Goal: Information Seeking & Learning: Learn about a topic

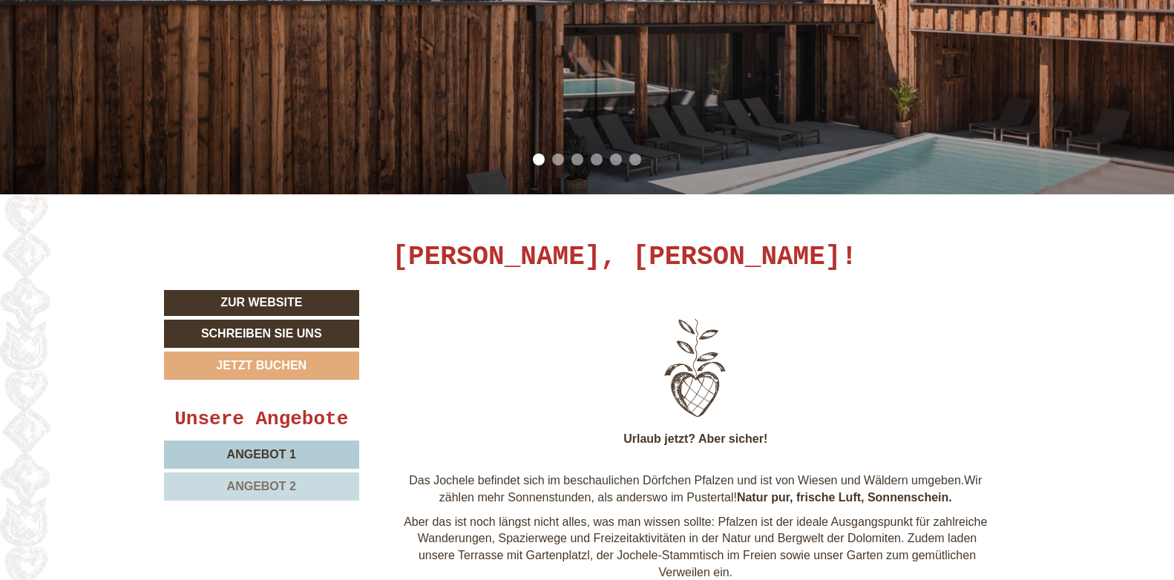
scroll to position [445, 0]
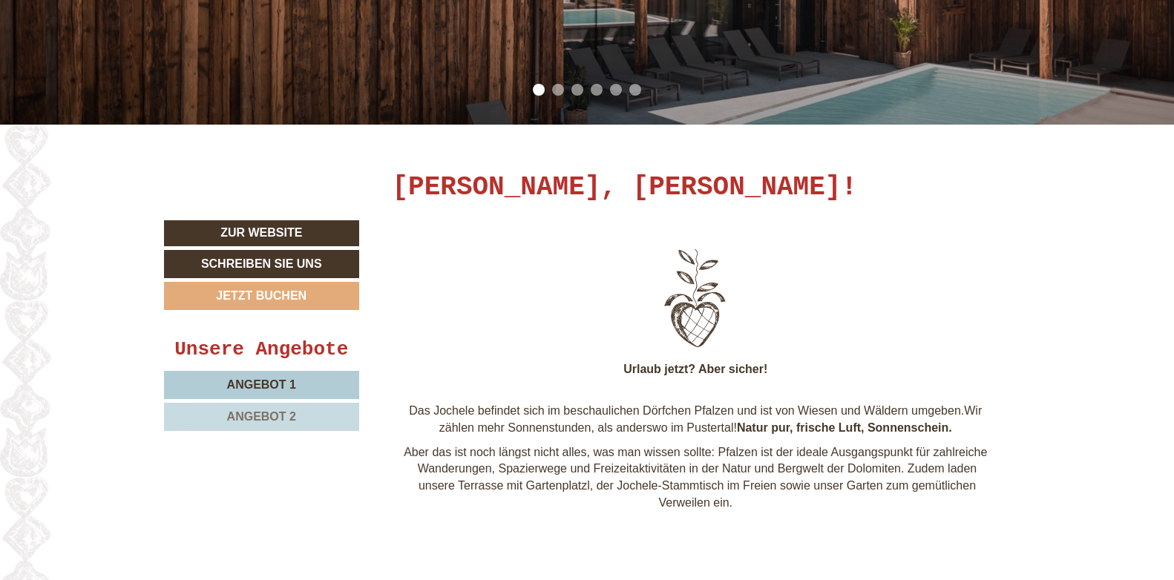
click at [270, 417] on span "Angebot 2" at bounding box center [261, 416] width 69 height 13
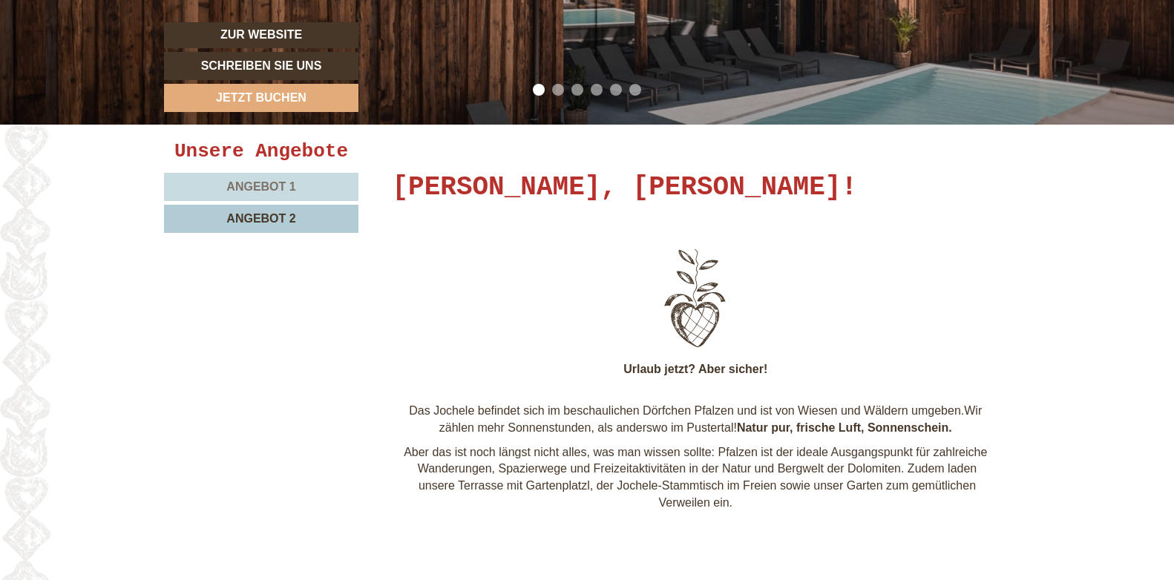
scroll to position [1009, 0]
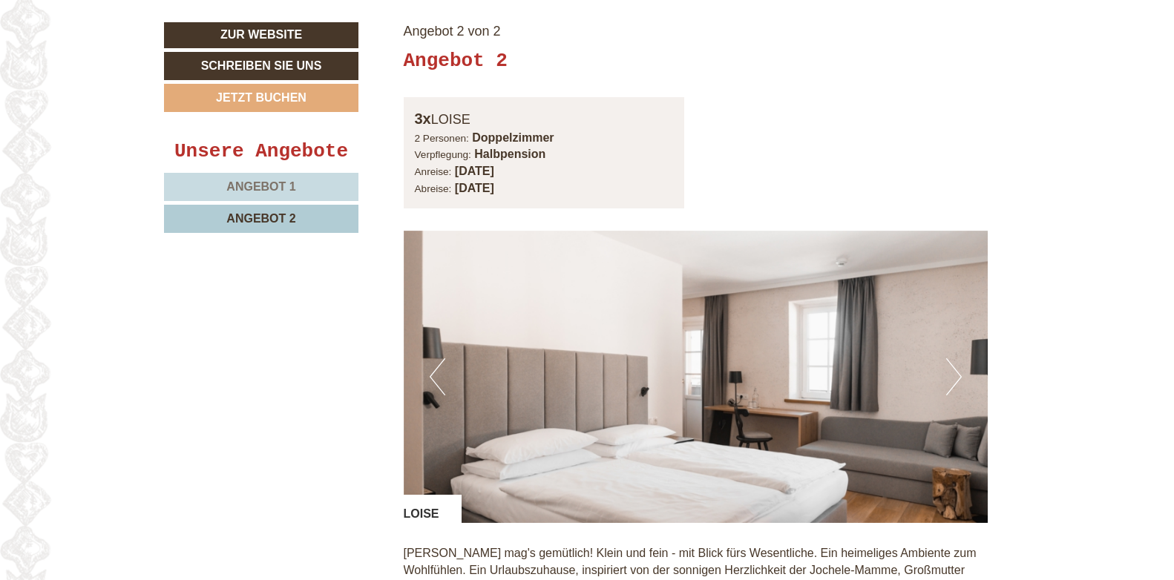
click at [277, 182] on span "Angebot 1" at bounding box center [260, 186] width 69 height 13
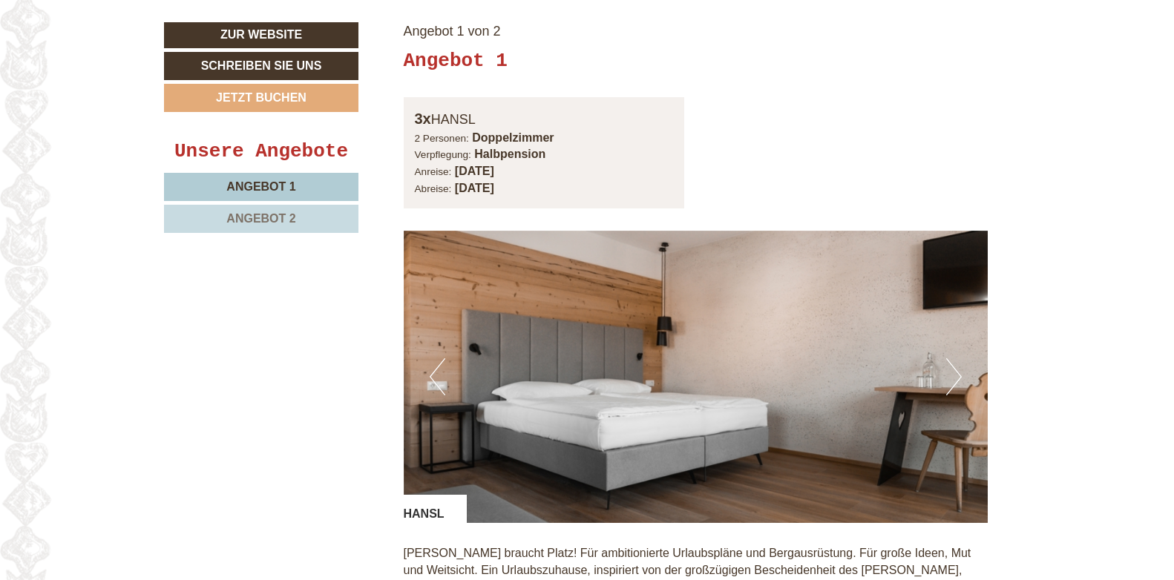
click at [280, 221] on span "Angebot 2" at bounding box center [260, 218] width 69 height 13
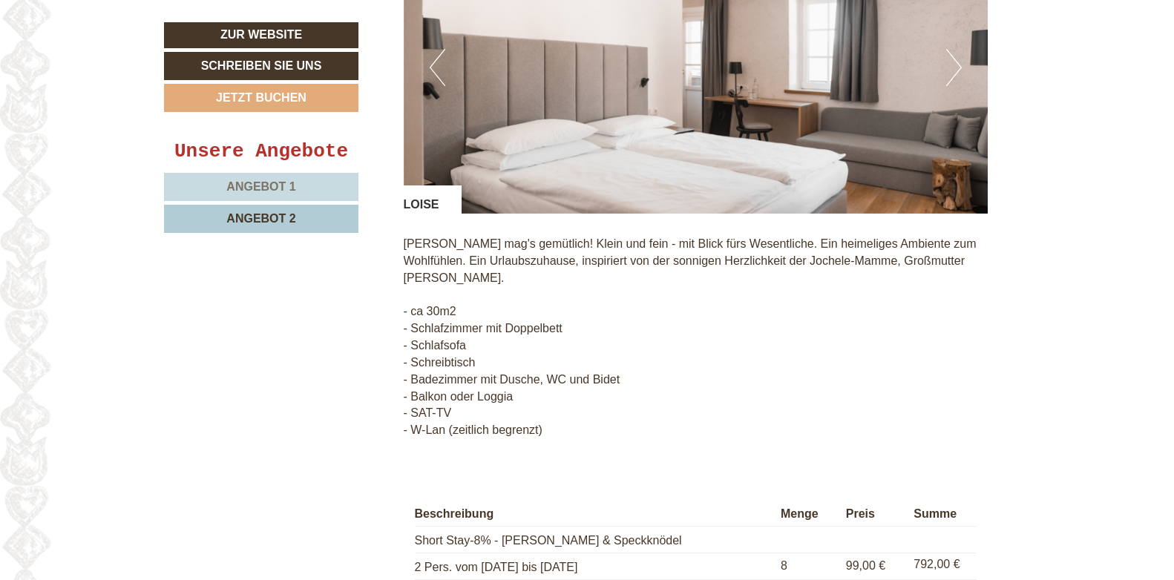
scroll to position [1306, 0]
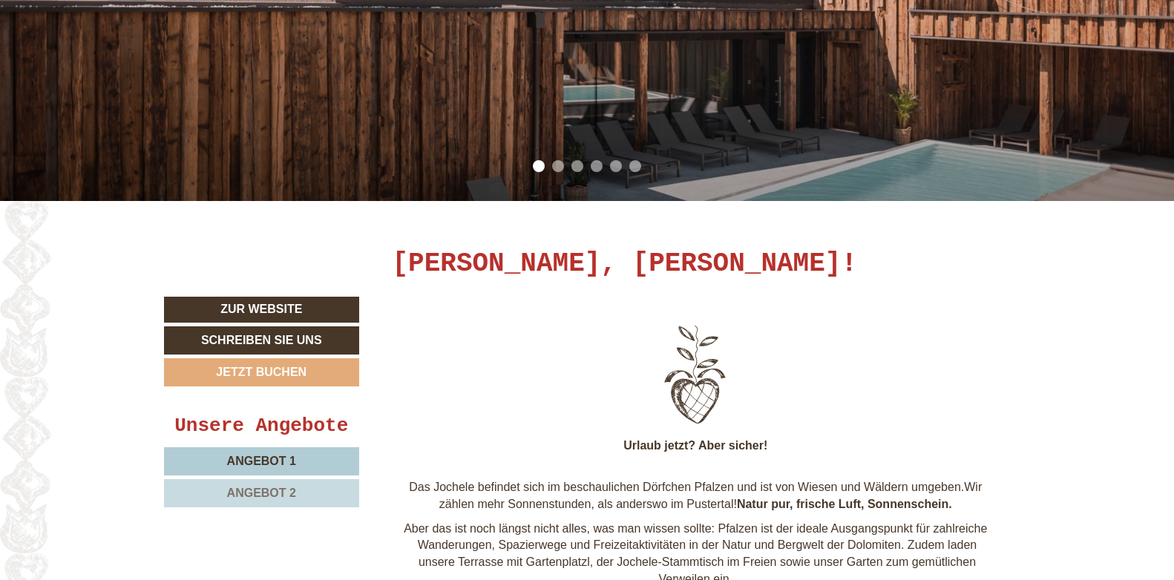
scroll to position [371, 0]
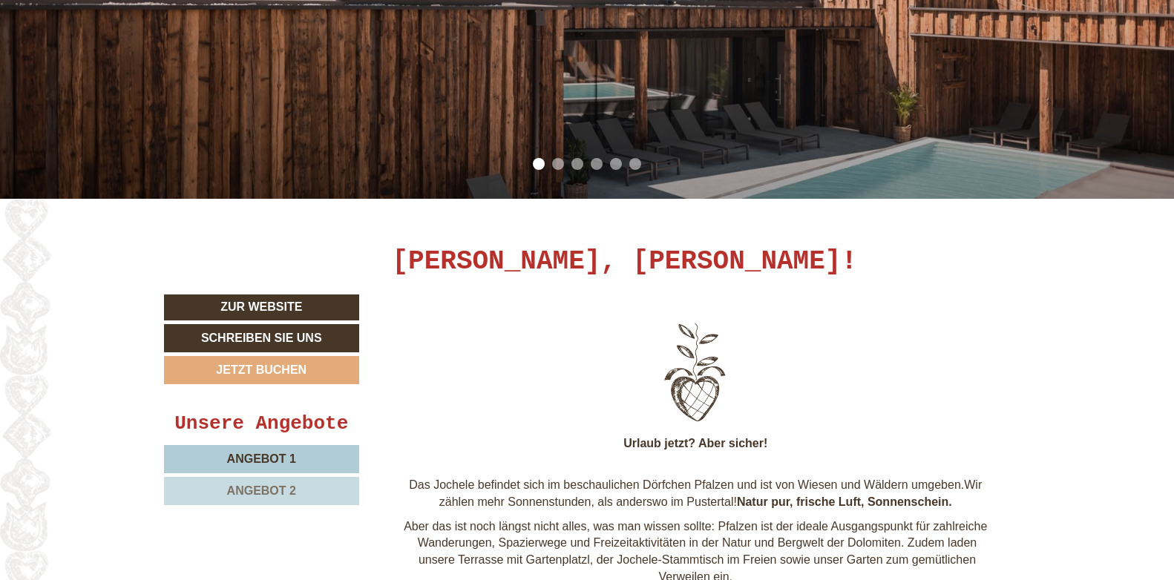
click at [271, 496] on span "Angebot 2" at bounding box center [261, 490] width 69 height 13
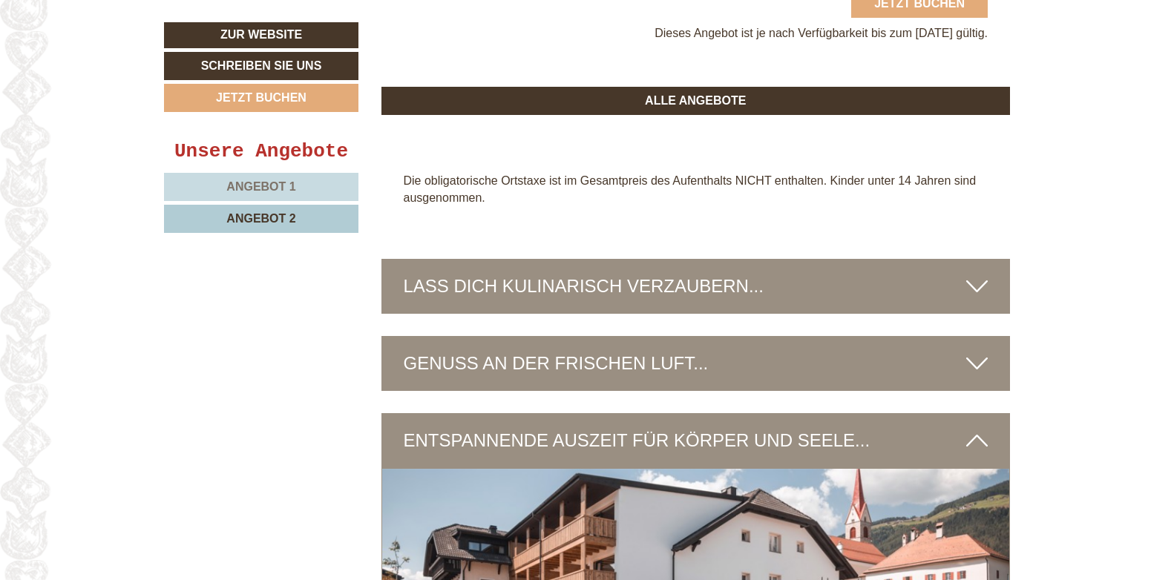
scroll to position [2047, 0]
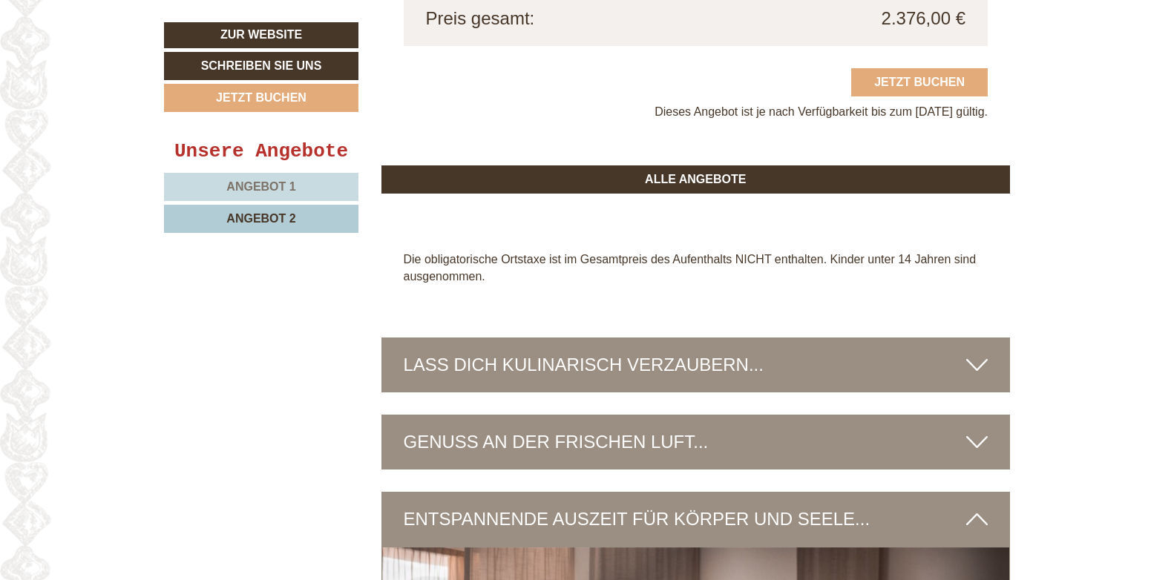
click at [278, 182] on span "Angebot 1" at bounding box center [260, 186] width 69 height 13
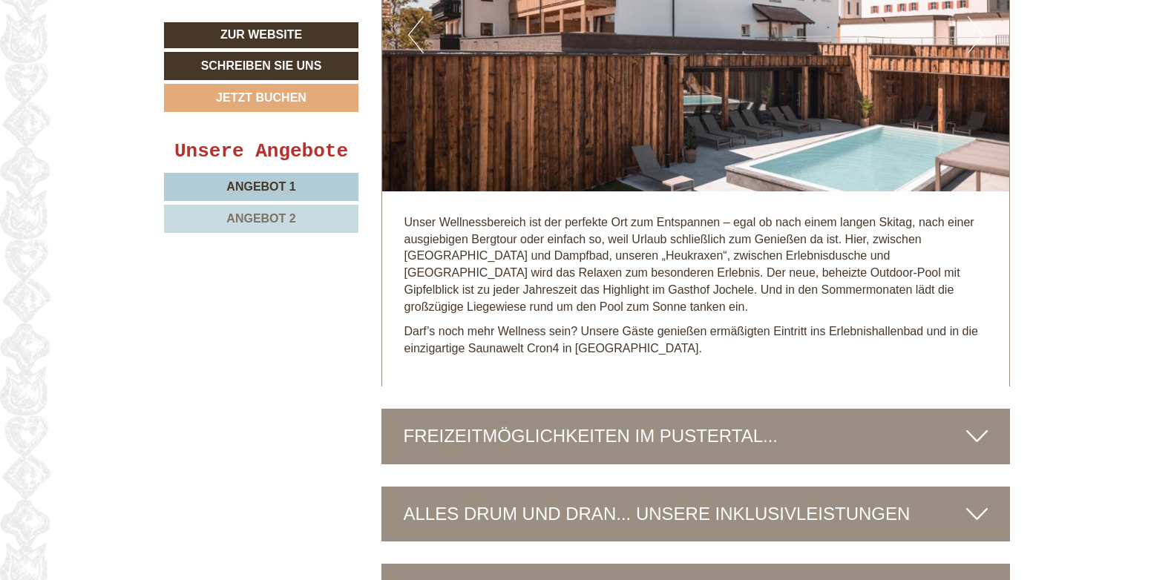
scroll to position [4154, 0]
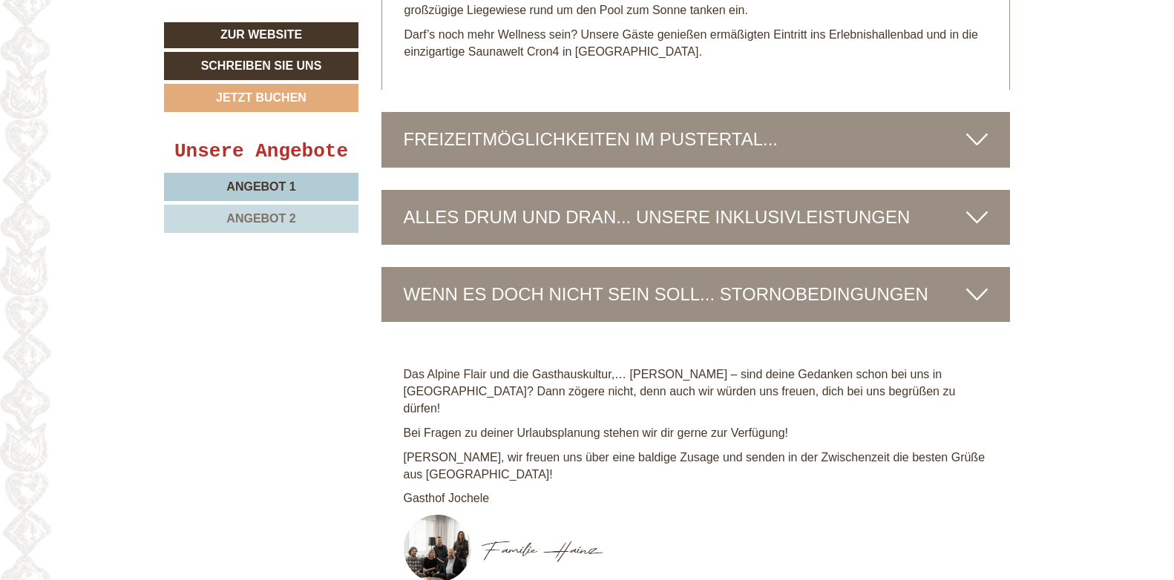
click at [901, 272] on div "WENN ES DOCH NICHT SEIN SOLL... STORNOBEDINGUNGEN" at bounding box center [695, 294] width 629 height 55
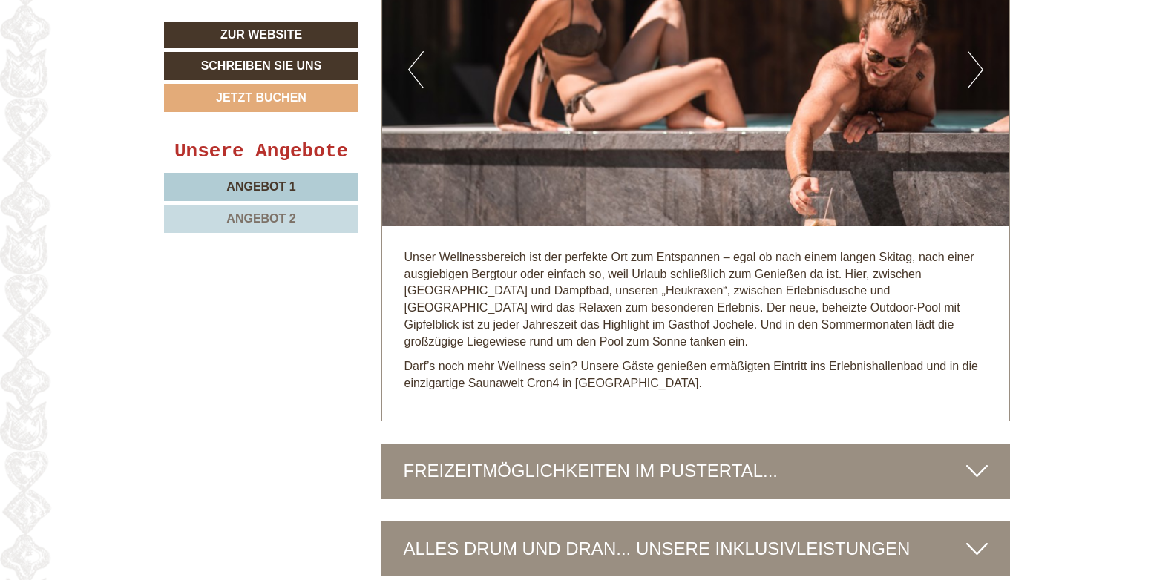
scroll to position [3783, 0]
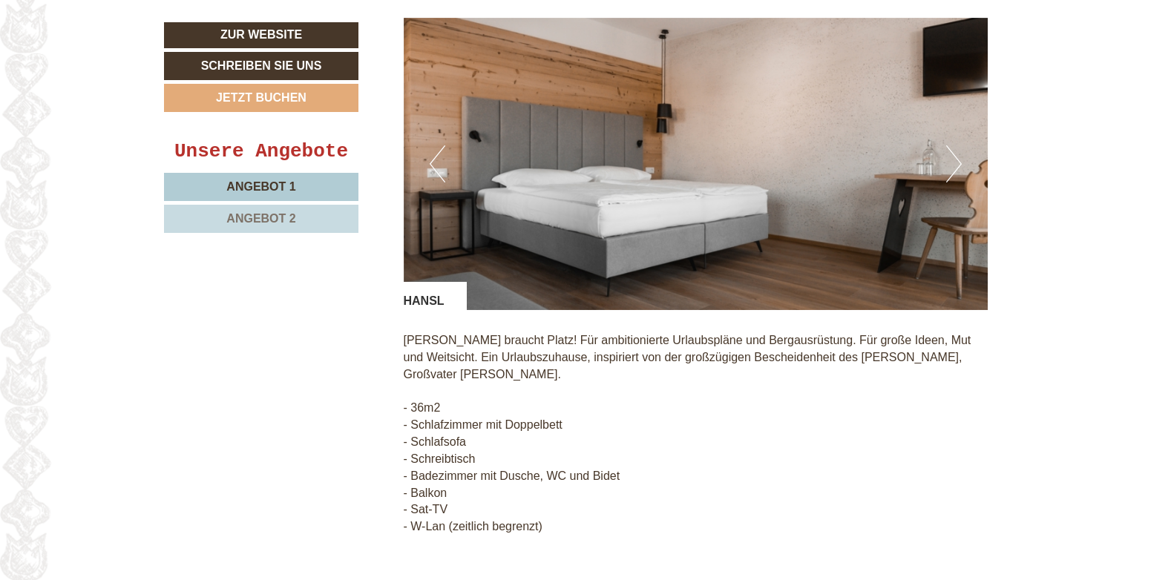
scroll to position [1187, 0]
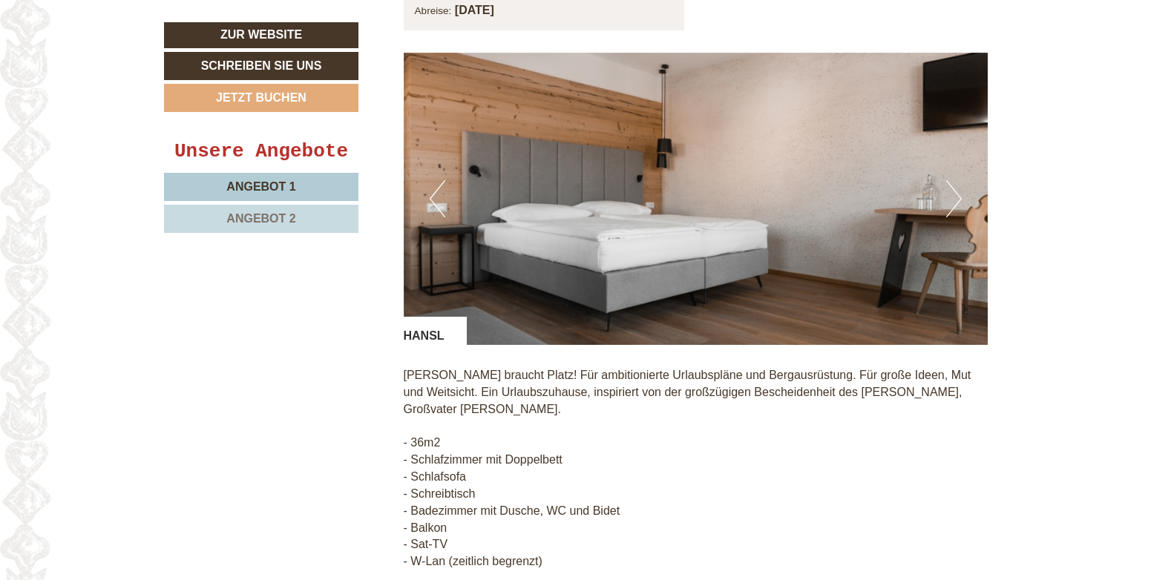
click at [396, 333] on div "Angebot 1 von 2 Angebot 1 3x HANSL 2 Personen: Doppelzimmer Verpflegung: Halbpe…" at bounding box center [695, 413] width 629 height 1182
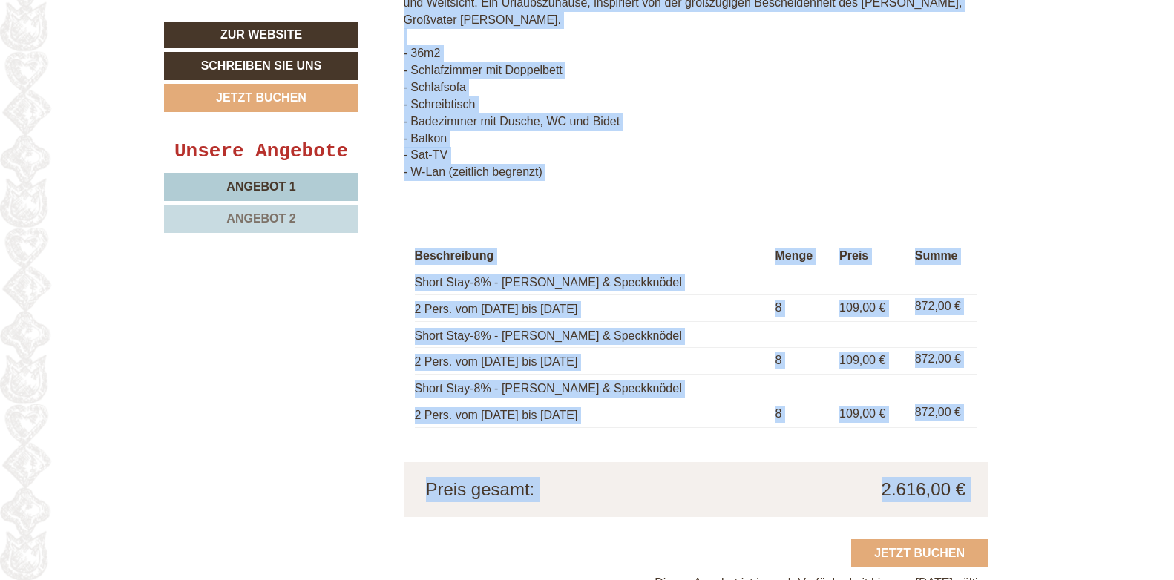
scroll to position [1607, 0]
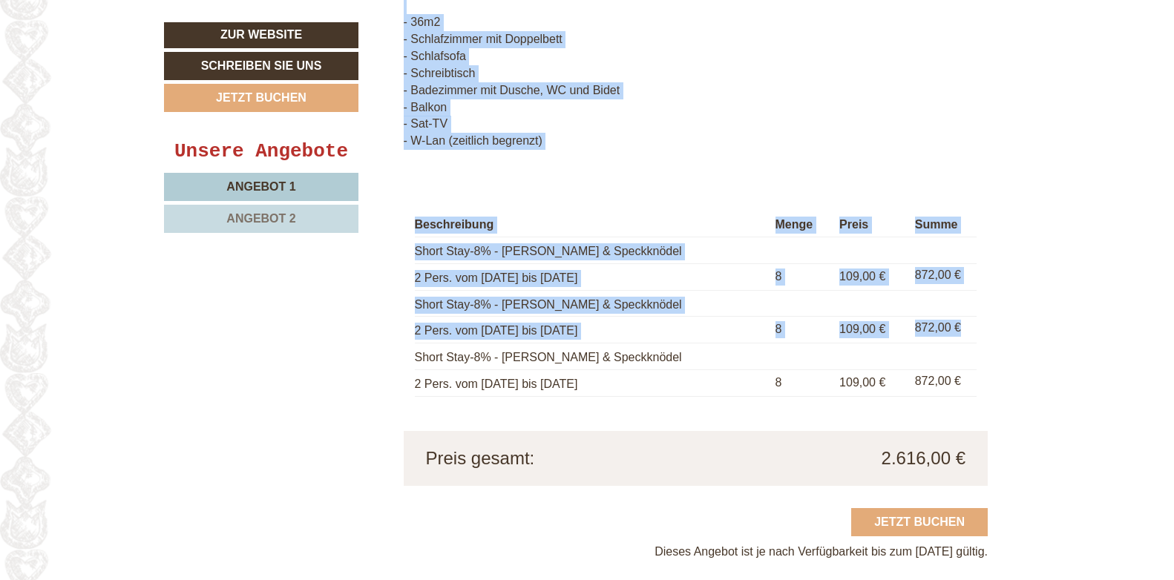
drag, startPoint x: 401, startPoint y: 332, endPoint x: 967, endPoint y: 333, distance: 565.2
copy div "HANSL Hansl braucht Platz! Für ambitionierte Urlaubspläne und Bergausrüstung. F…"
click at [620, 148] on p "Hansl braucht Platz! Für ambitionierte Urlaubspläne und Bergausrüstung. Für gro…" at bounding box center [696, 48] width 585 height 203
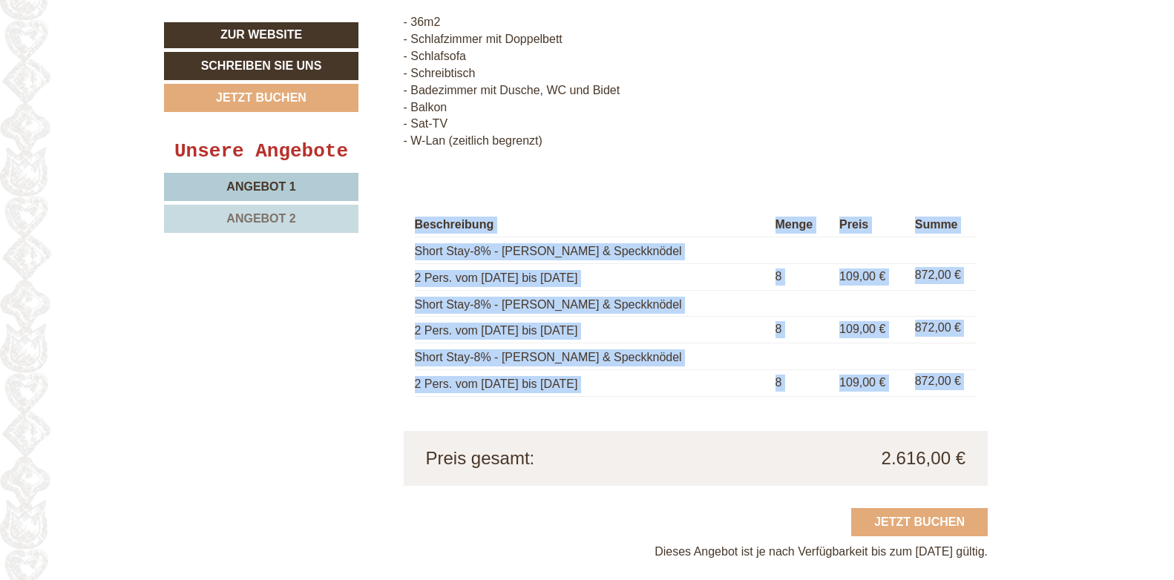
drag, startPoint x: 286, startPoint y: 432, endPoint x: 321, endPoint y: 441, distance: 36.7
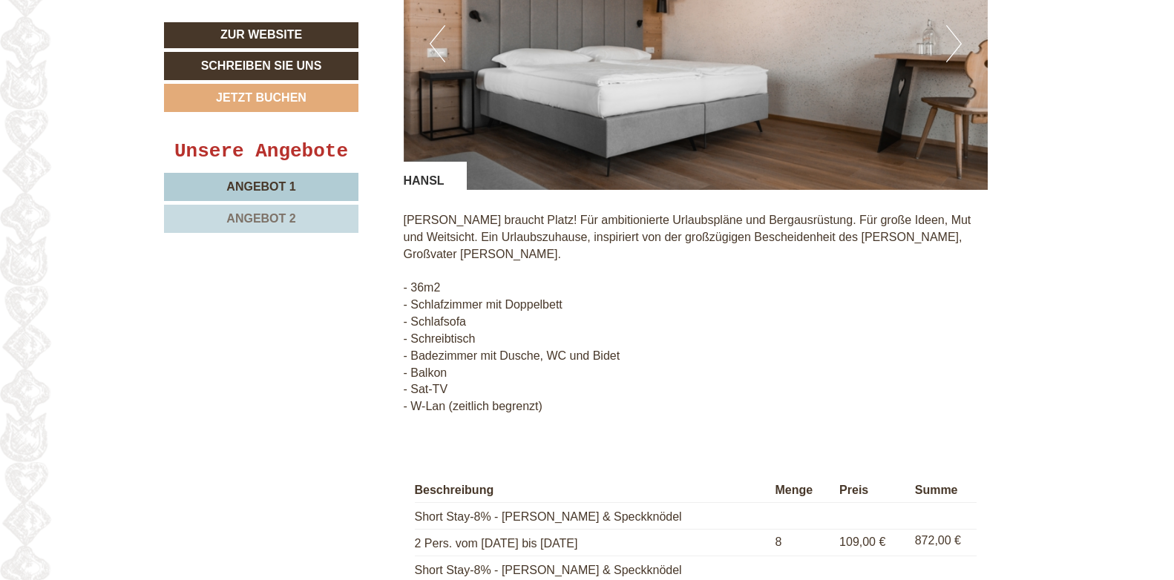
scroll to position [1311, 0]
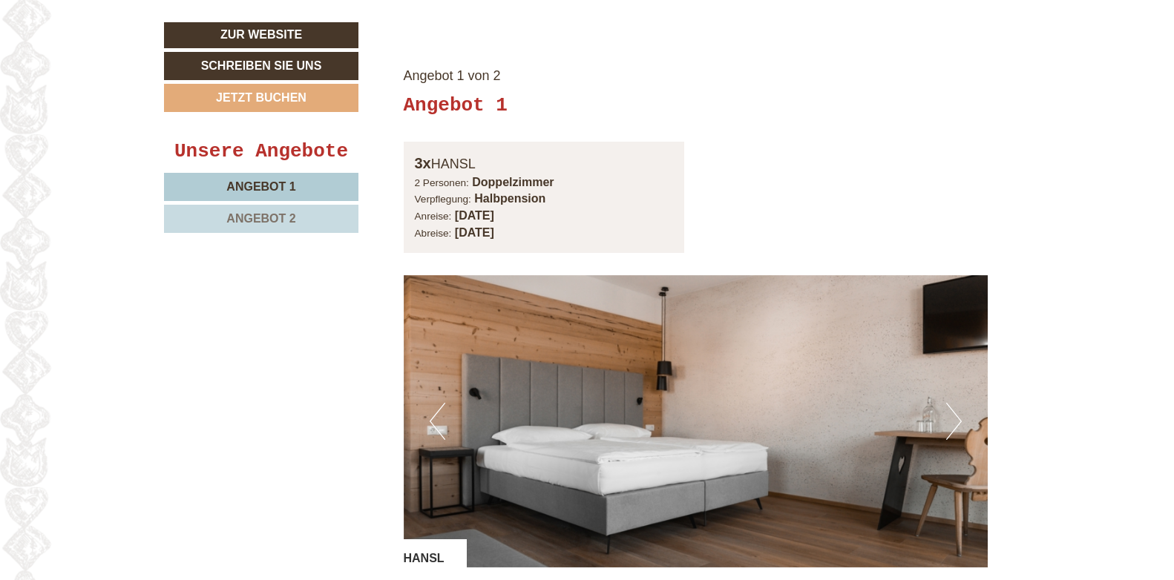
scroll to position [1039, 0]
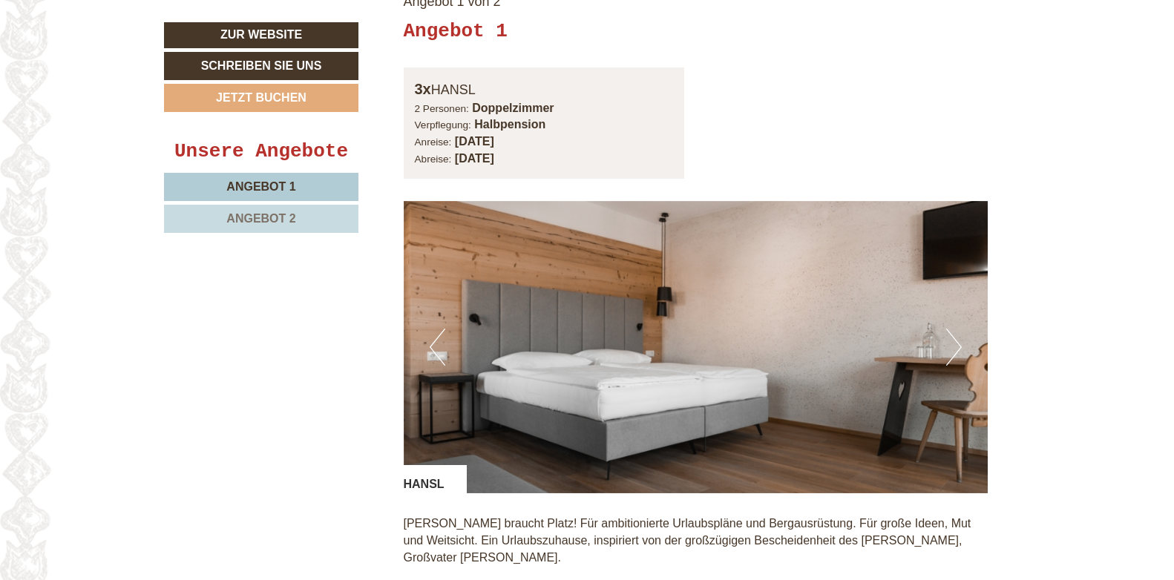
click at [441, 127] on small "Verpflegung:" at bounding box center [443, 124] width 56 height 11
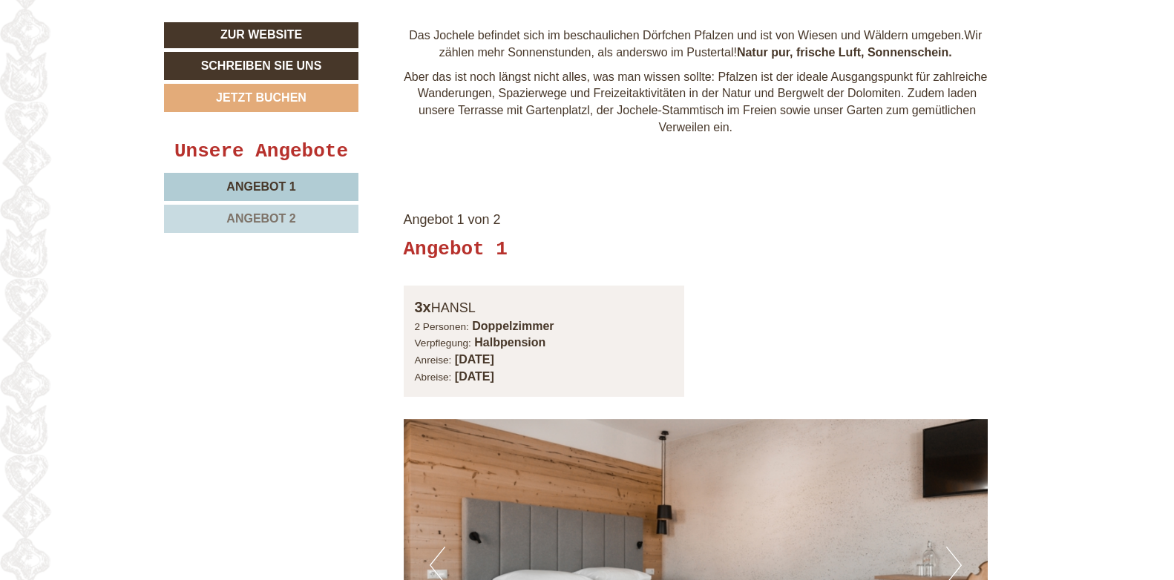
scroll to position [816, 0]
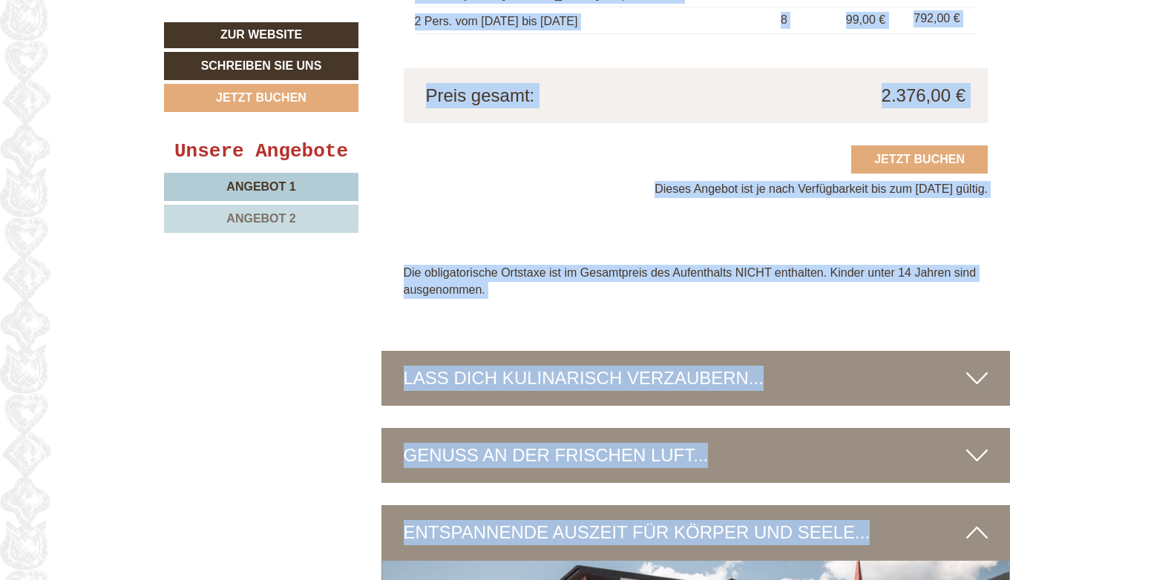
scroll to position [3224, 0]
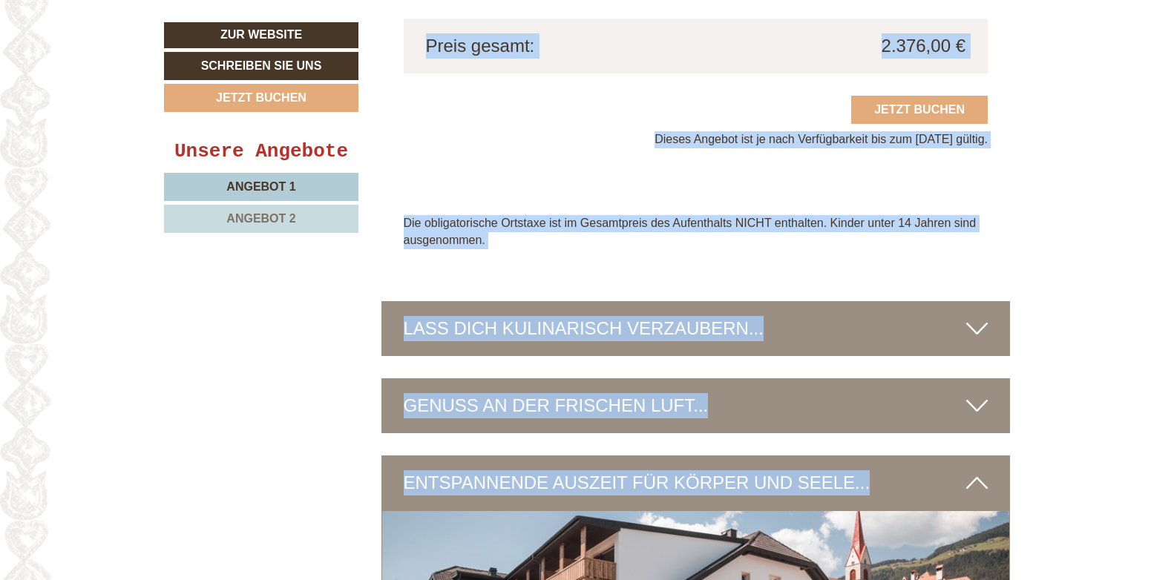
drag, startPoint x: 406, startPoint y: 251, endPoint x: 762, endPoint y: 539, distance: 457.3
click at [762, 539] on div "Urlaub jetzt? Aber sicher! Das Jochele befindet sich im beschaulichen Dörfchen …" at bounding box center [695, 63] width 651 height 5242
copy div "Angebot 1 3x HANSL 2 Personen: Doppelzimmer Verpflegung: Halbpension Anreise: D…"
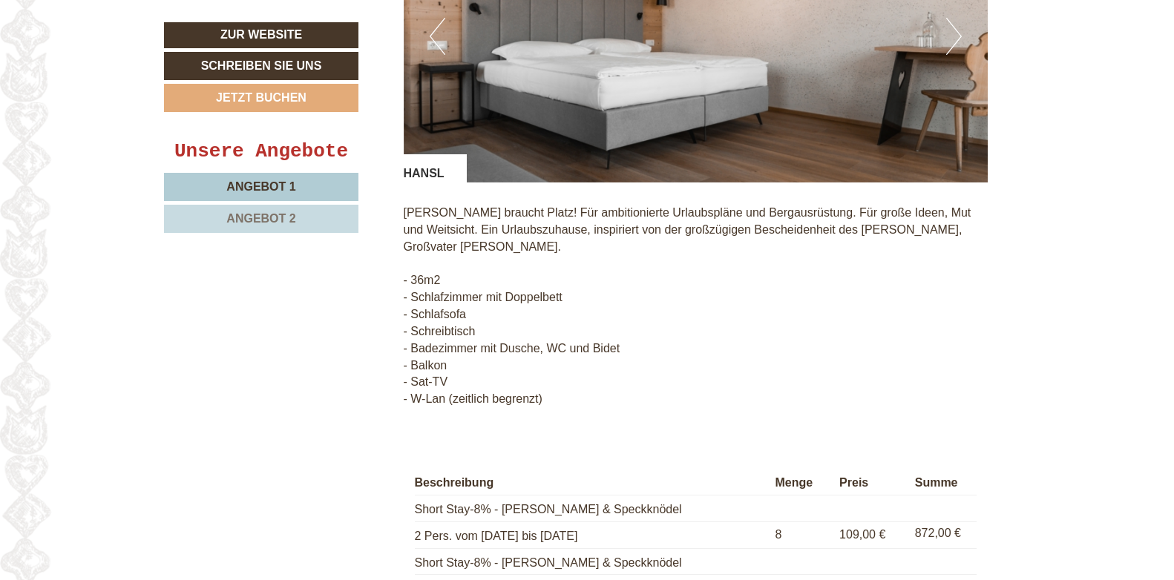
scroll to position [1380, 0]
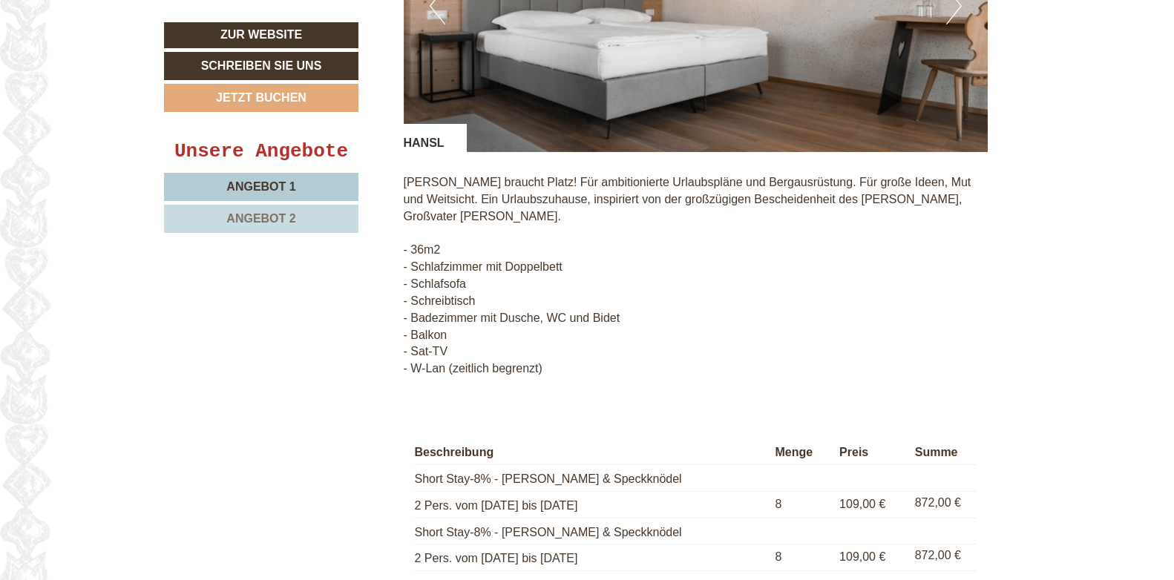
click at [288, 226] on link "Angebot 2" at bounding box center [261, 219] width 194 height 28
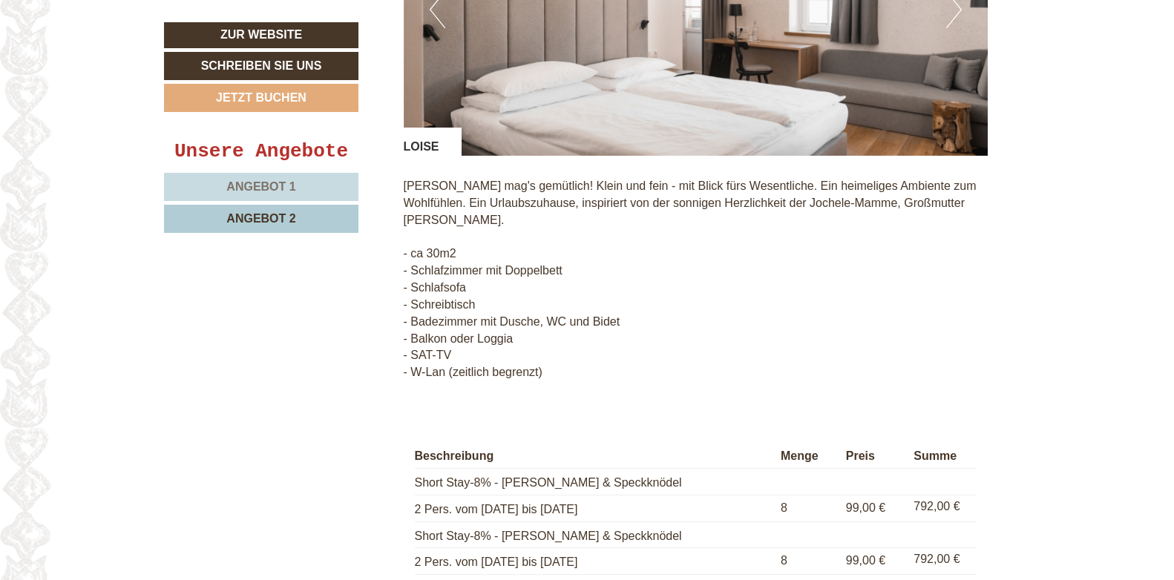
scroll to position [1454, 0]
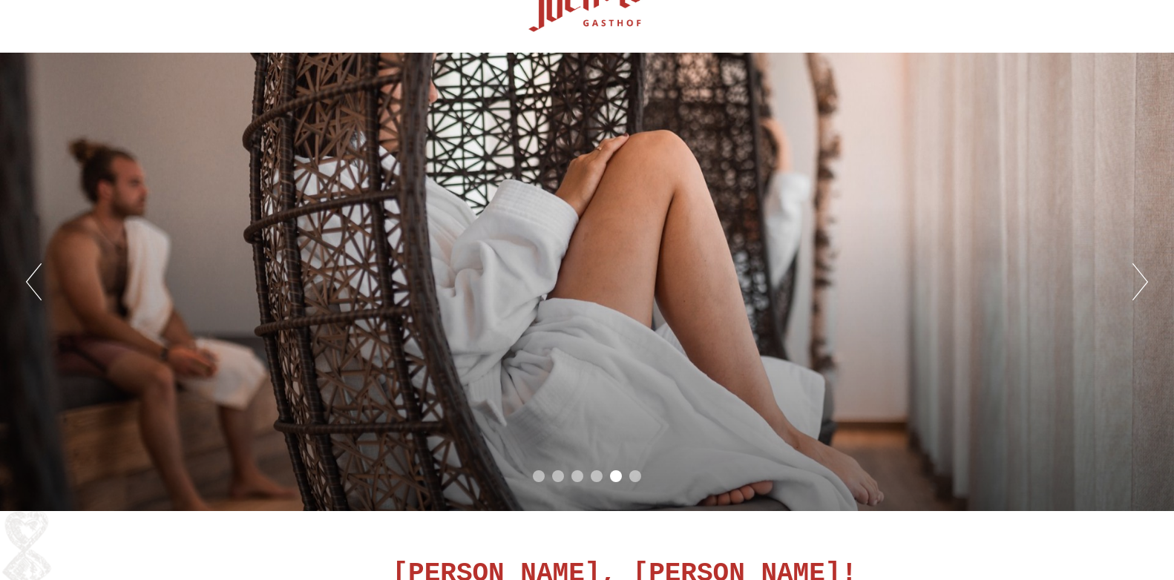
scroll to position [0, 0]
